Goal: Book appointment/travel/reservation

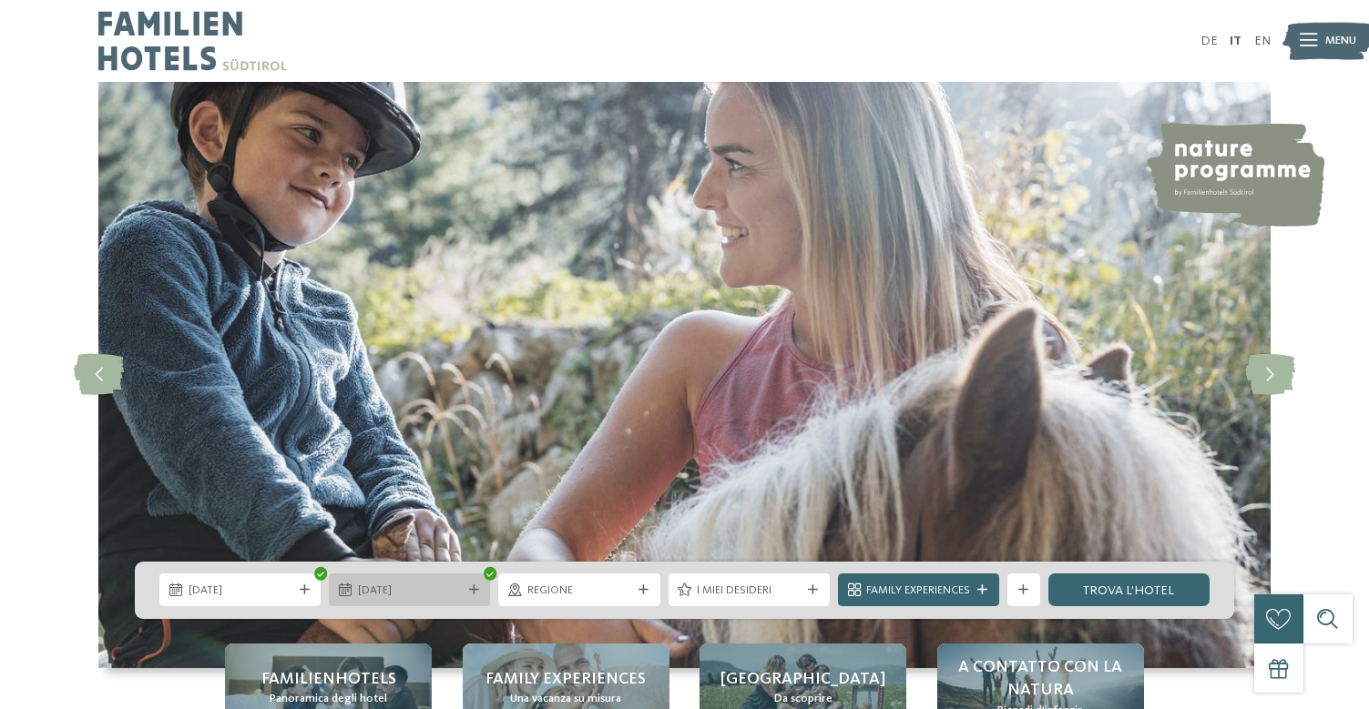
click at [379, 587] on span "18.10.2025" at bounding box center [410, 591] width 104 height 16
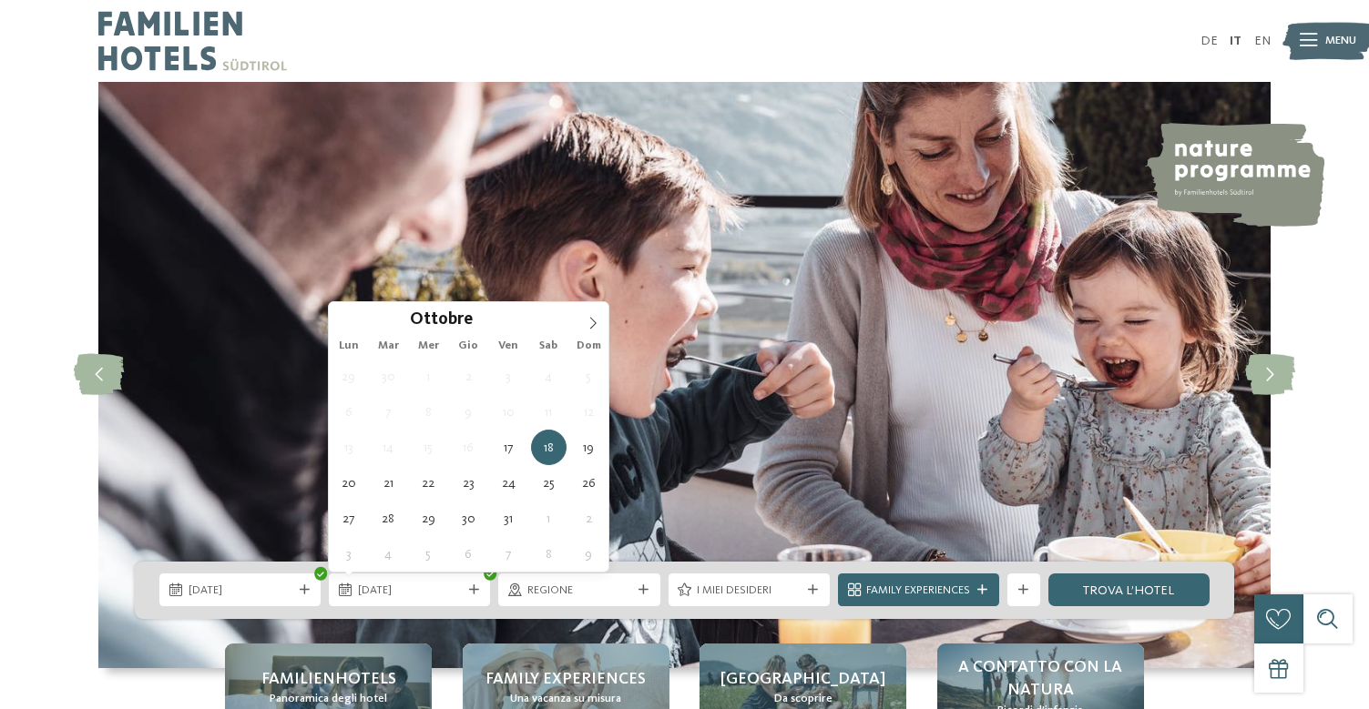
type div "19.10.2025"
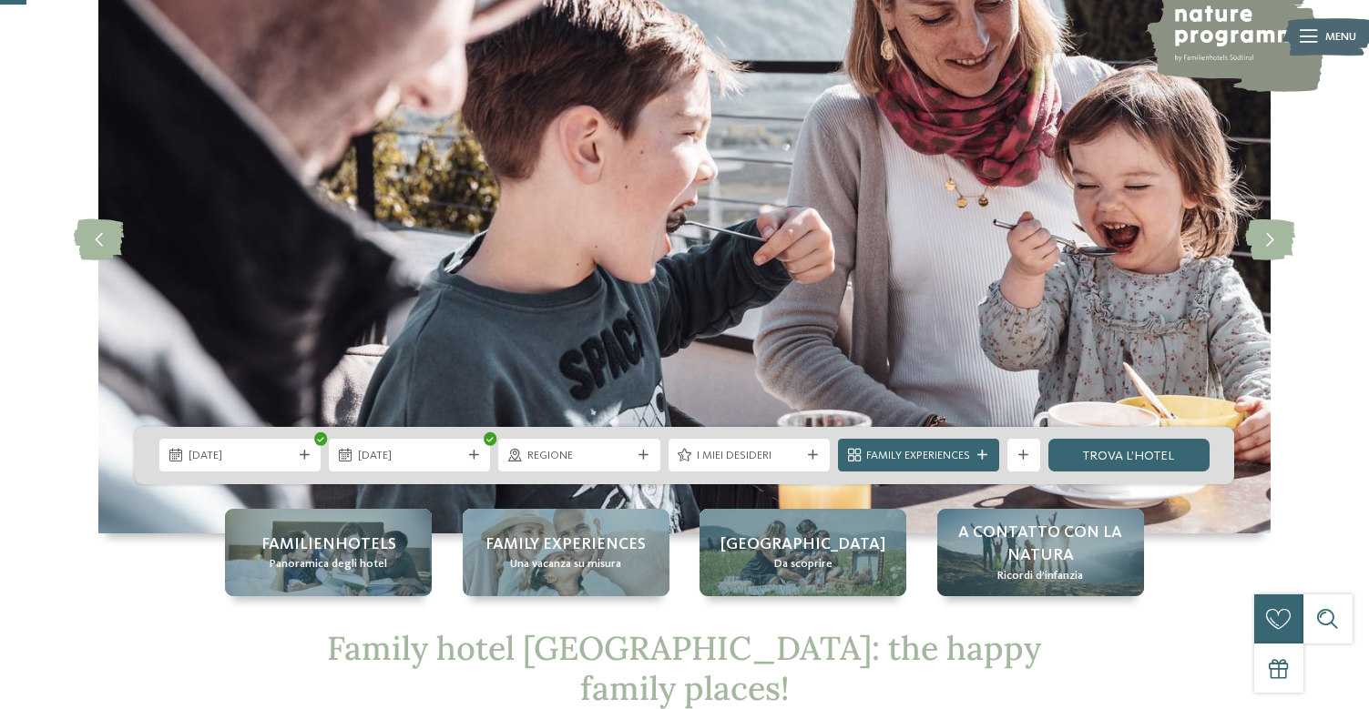
scroll to position [127, 0]
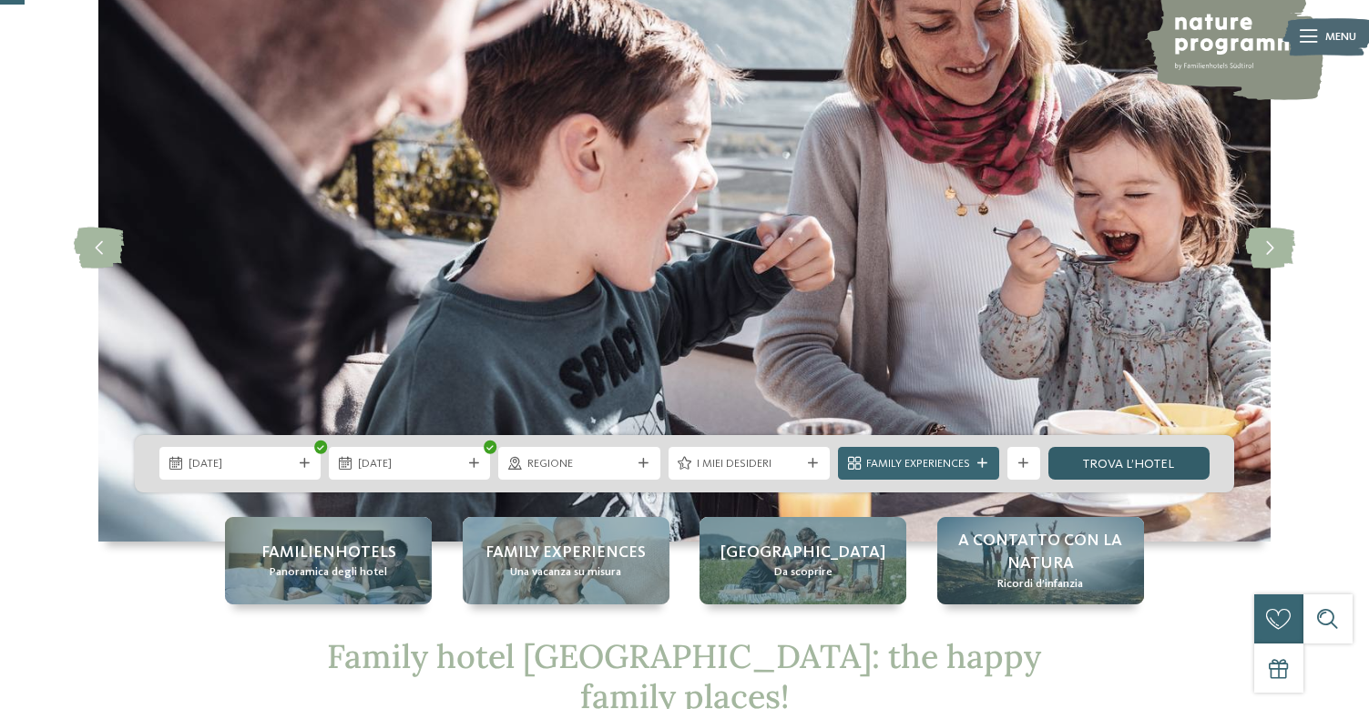
click at [1091, 470] on link "trova l’hotel" at bounding box center [1128, 463] width 161 height 33
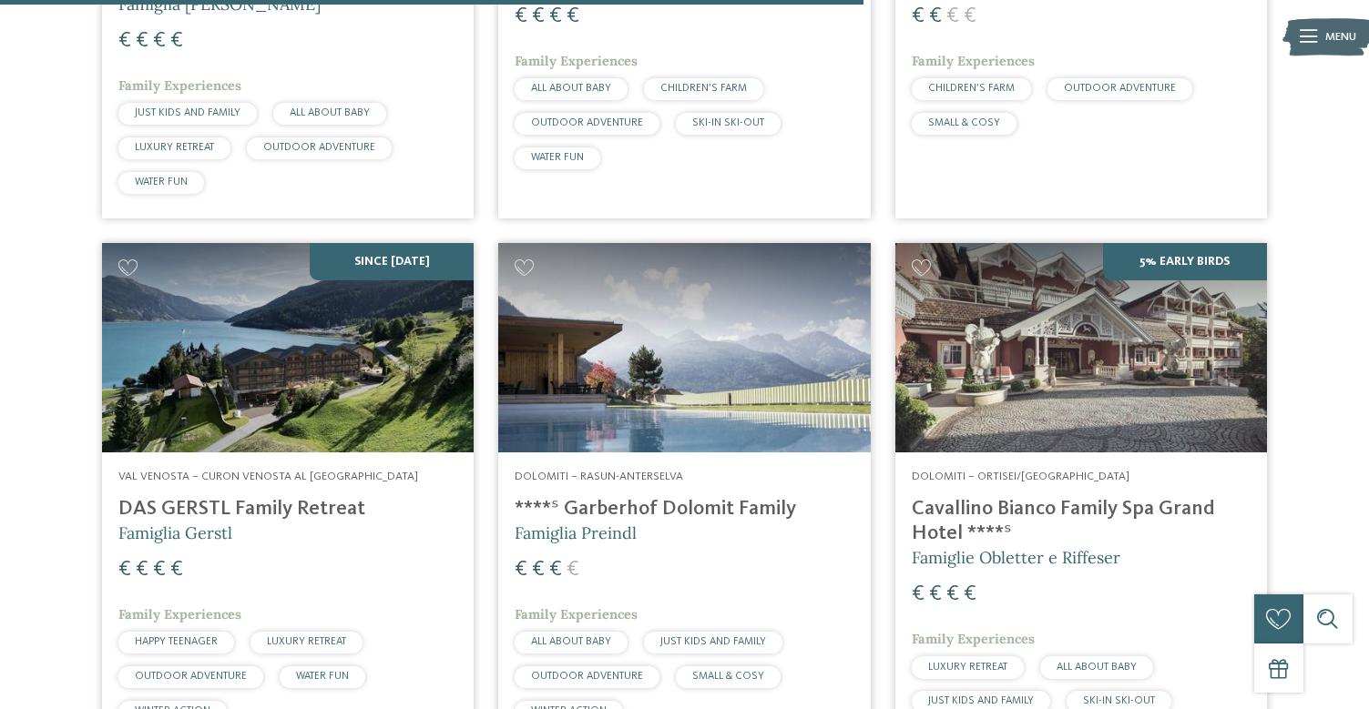
scroll to position [2581, 0]
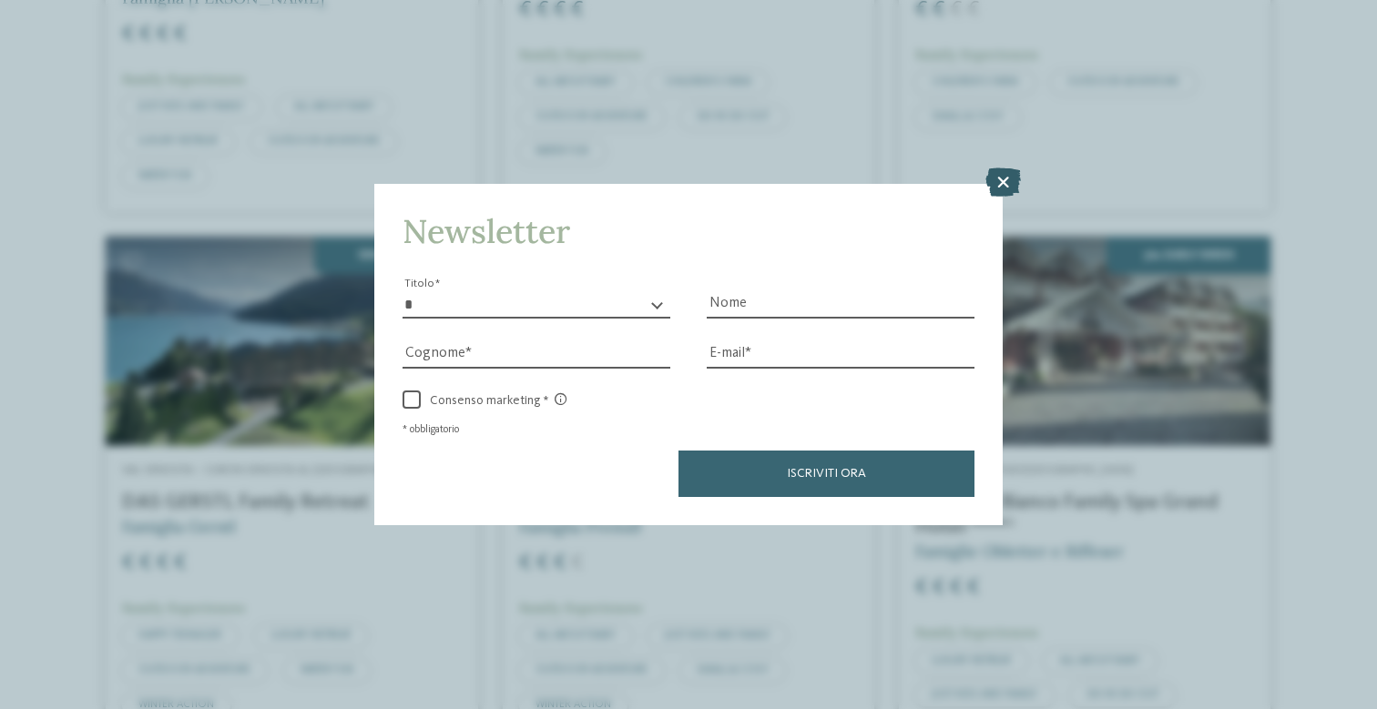
click at [1015, 168] on icon at bounding box center [1003, 182] width 36 height 29
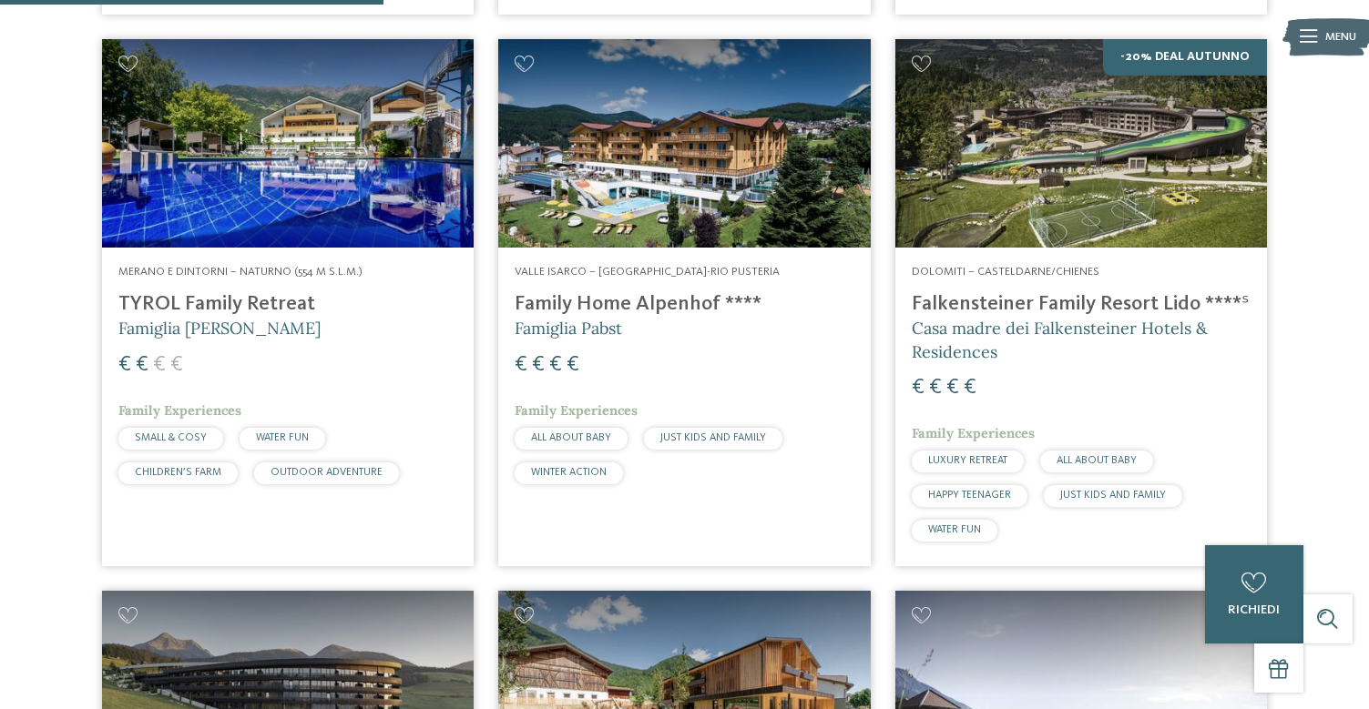
scroll to position [1153, 0]
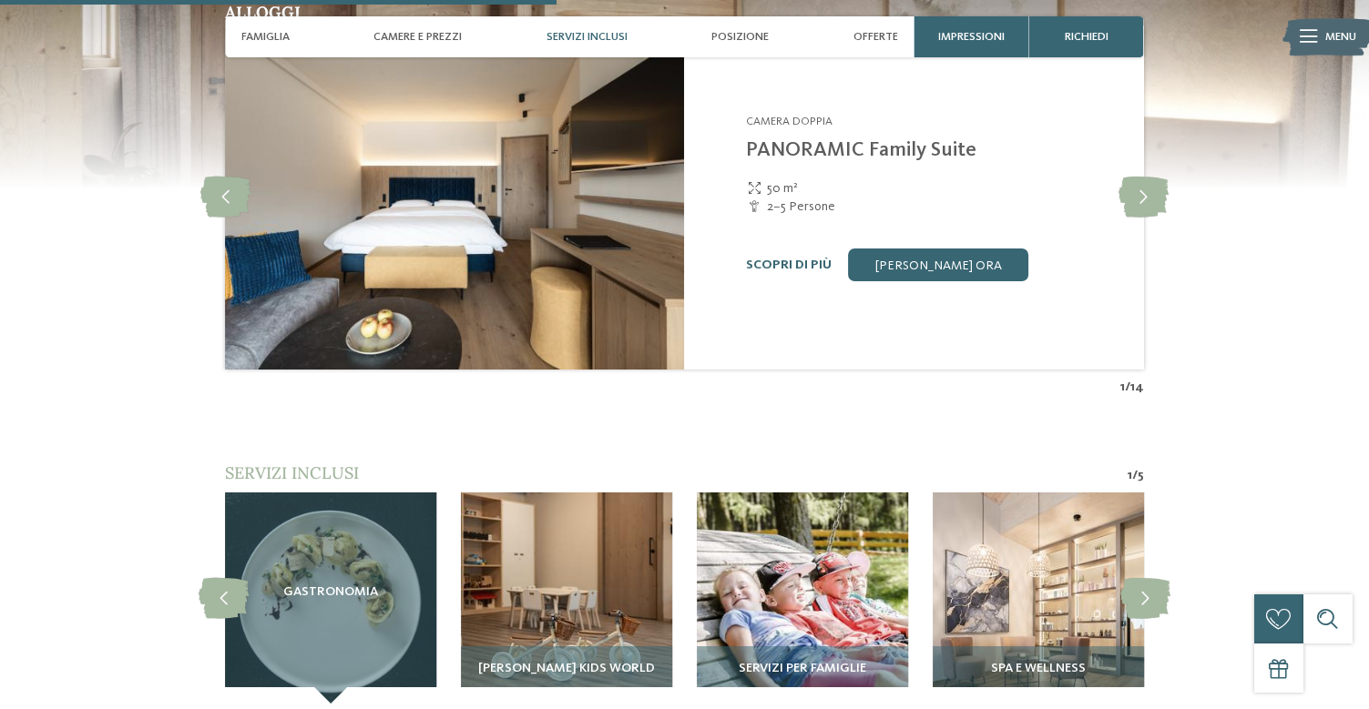
scroll to position [2331, 0]
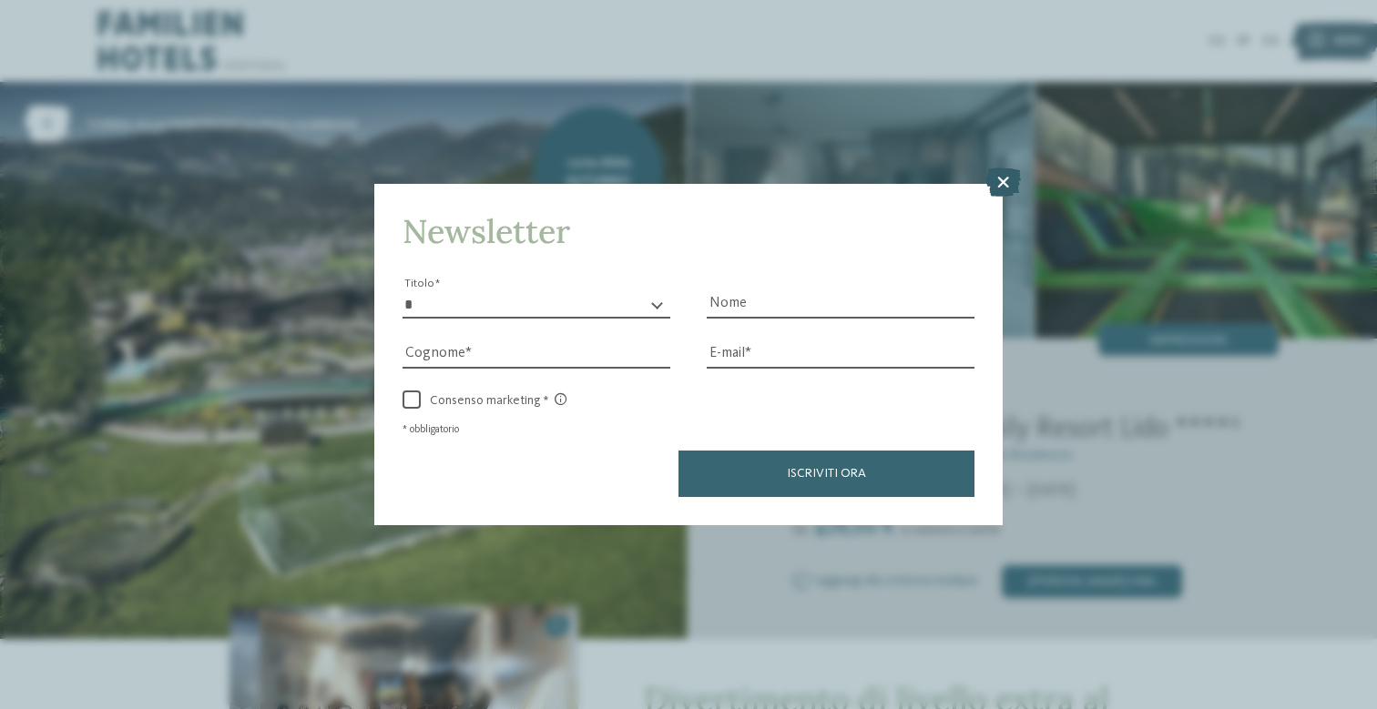
click at [999, 168] on icon at bounding box center [1003, 182] width 36 height 29
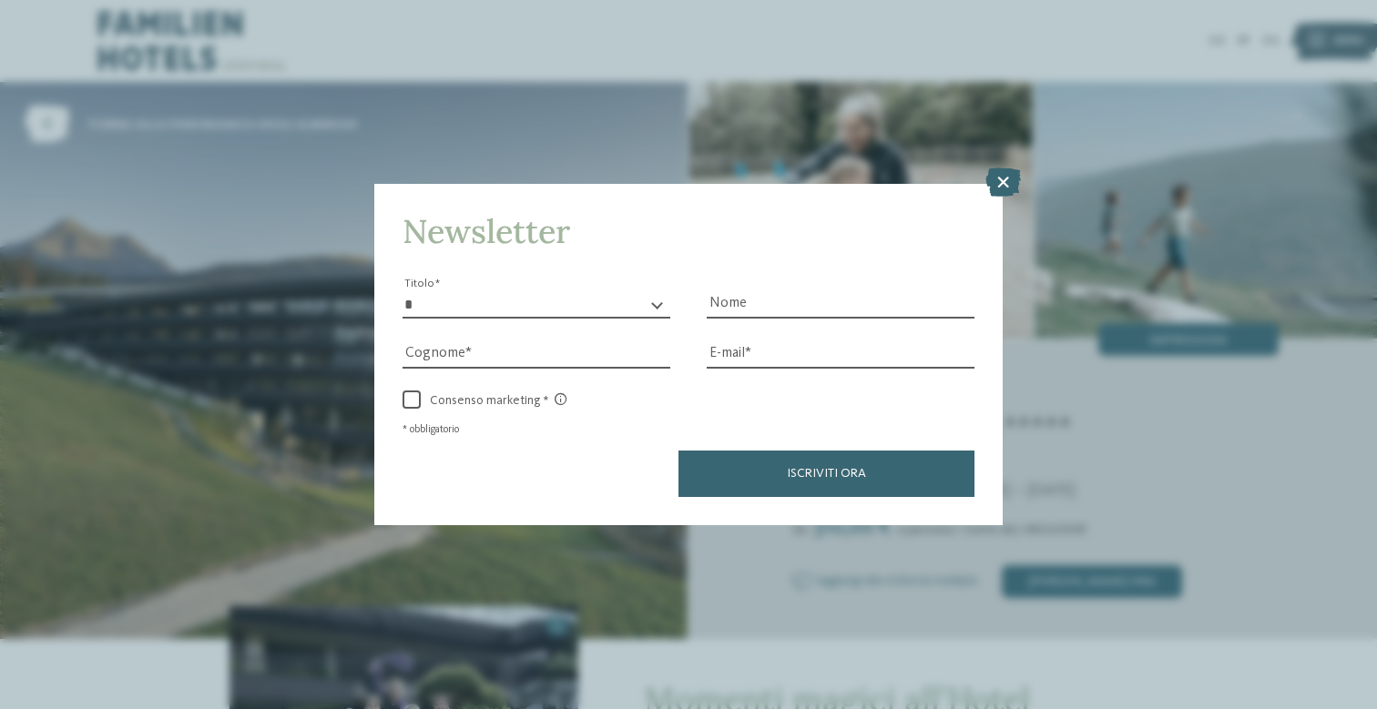
click at [999, 168] on icon at bounding box center [1003, 182] width 36 height 29
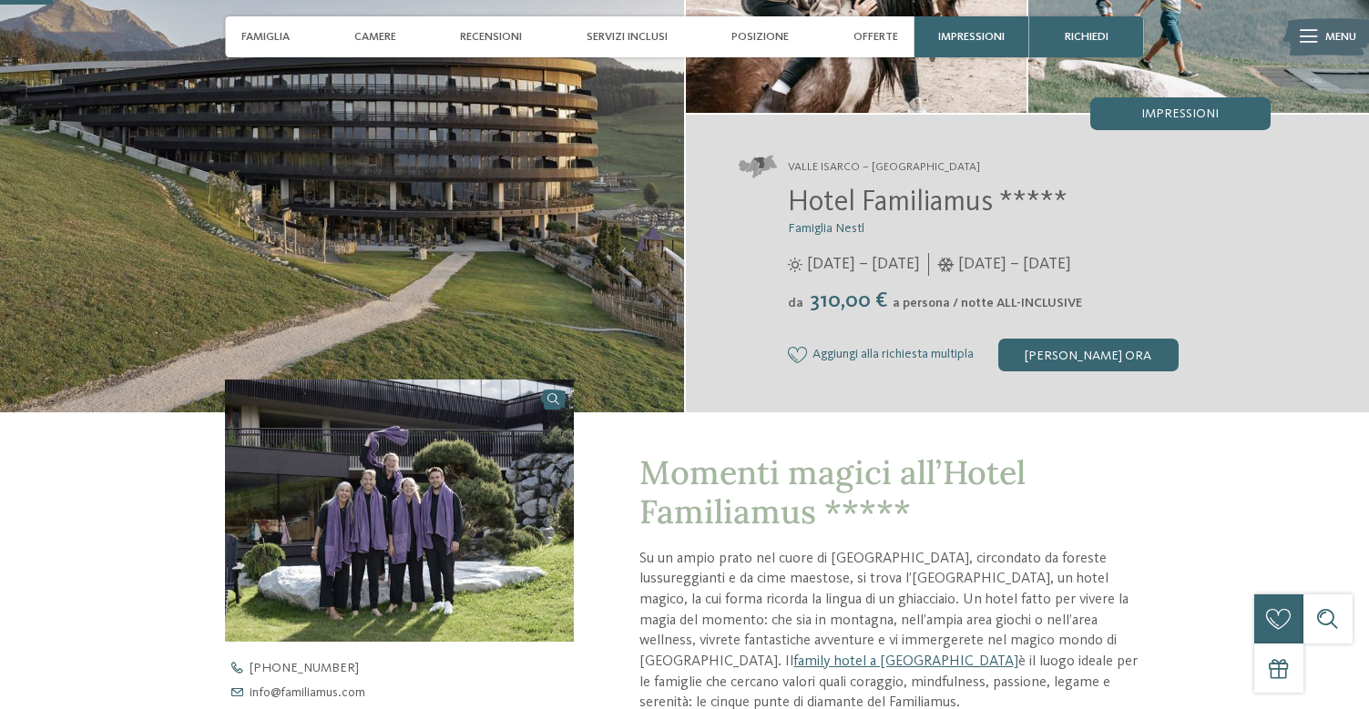
scroll to position [228, 0]
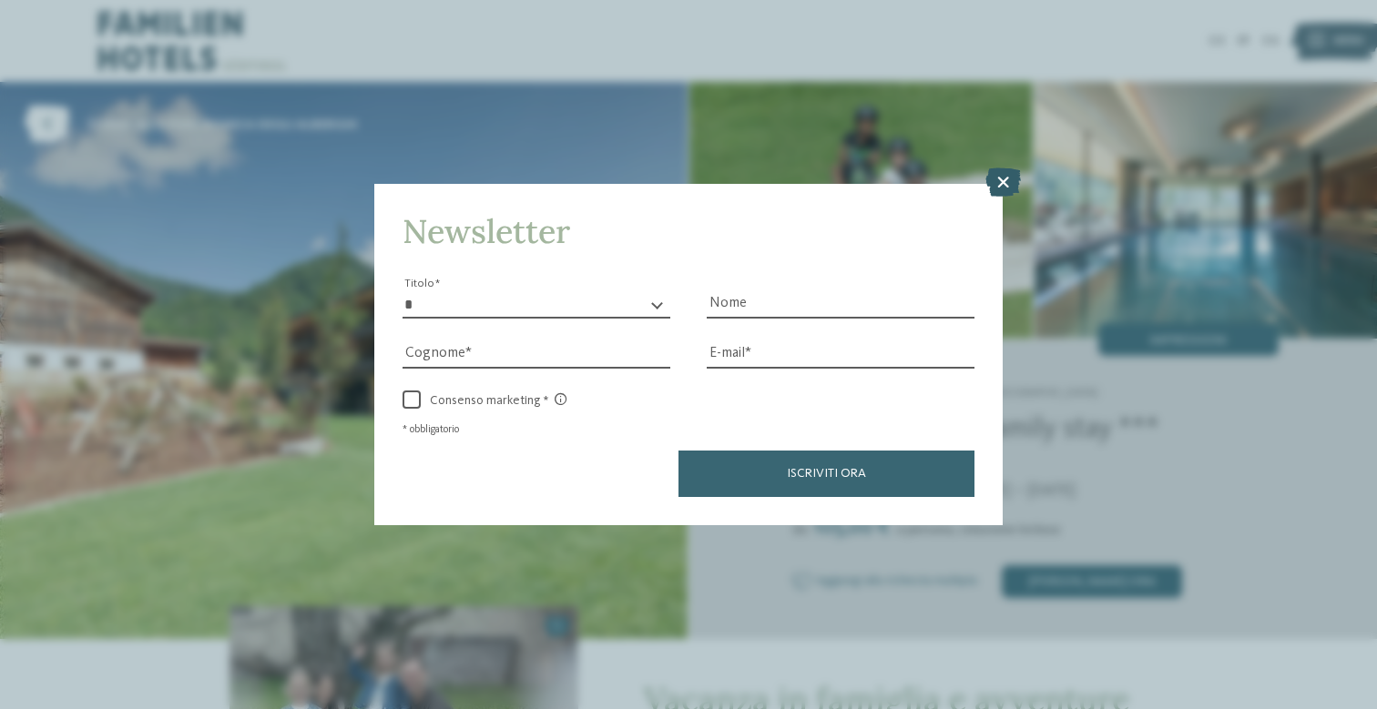
click at [1000, 168] on icon at bounding box center [1003, 182] width 36 height 29
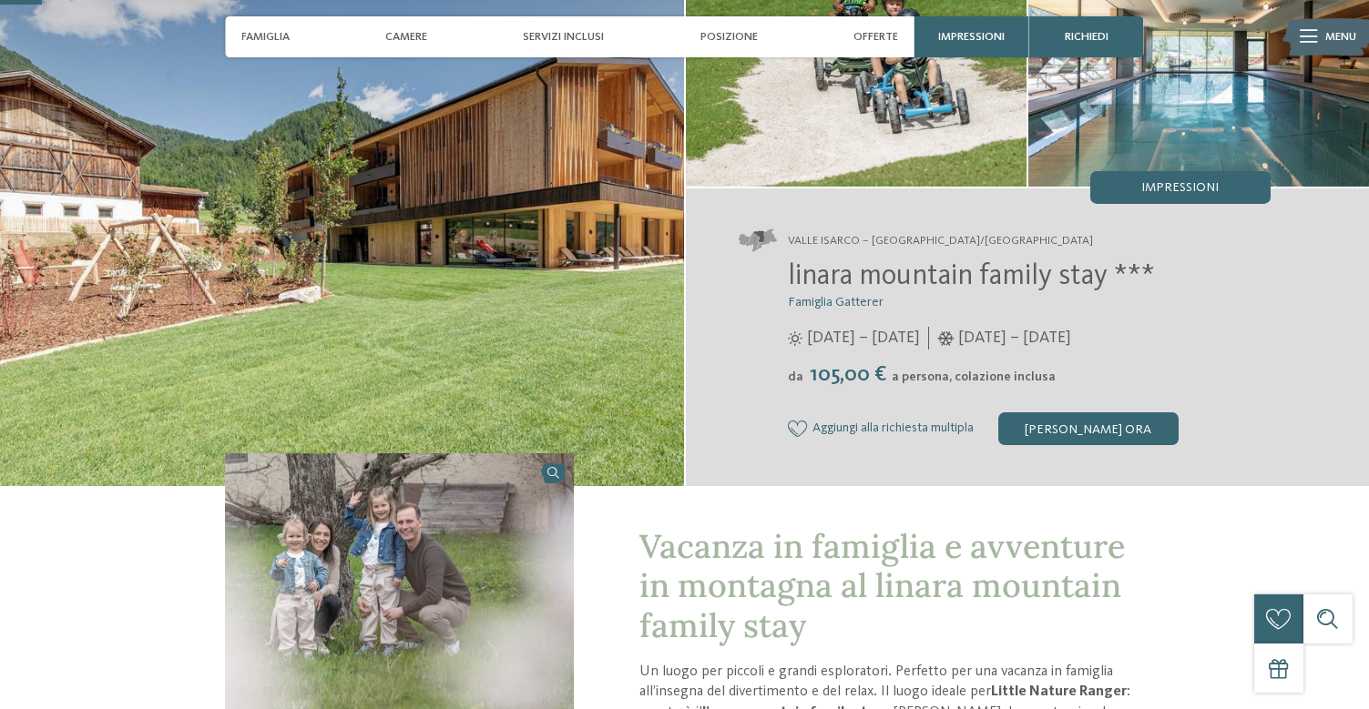
scroll to position [162, 0]
